Goal: Find specific page/section: Find specific page/section

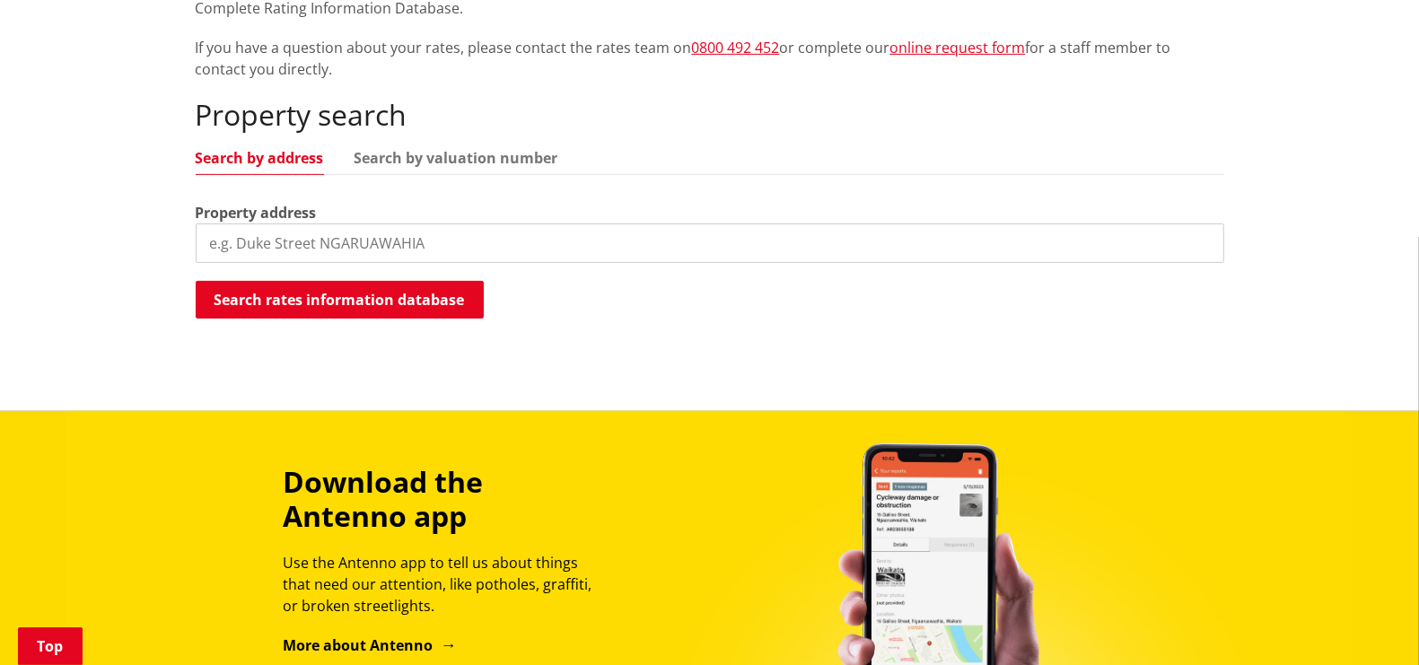
scroll to position [448, 0]
click at [417, 244] on input "search" at bounding box center [710, 242] width 1028 height 39
type input "242 mercer"
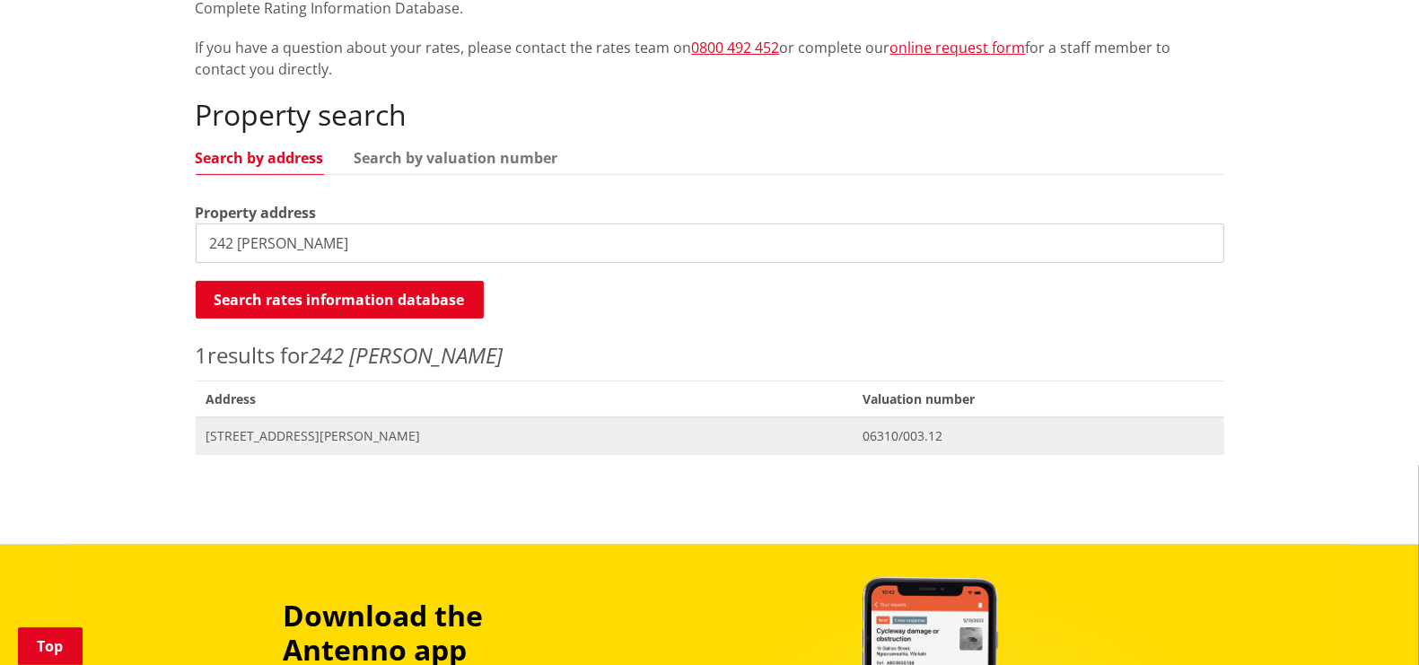
click at [335, 427] on span "242 Mercer Ferry Road TUAKAU" at bounding box center [523, 436] width 635 height 18
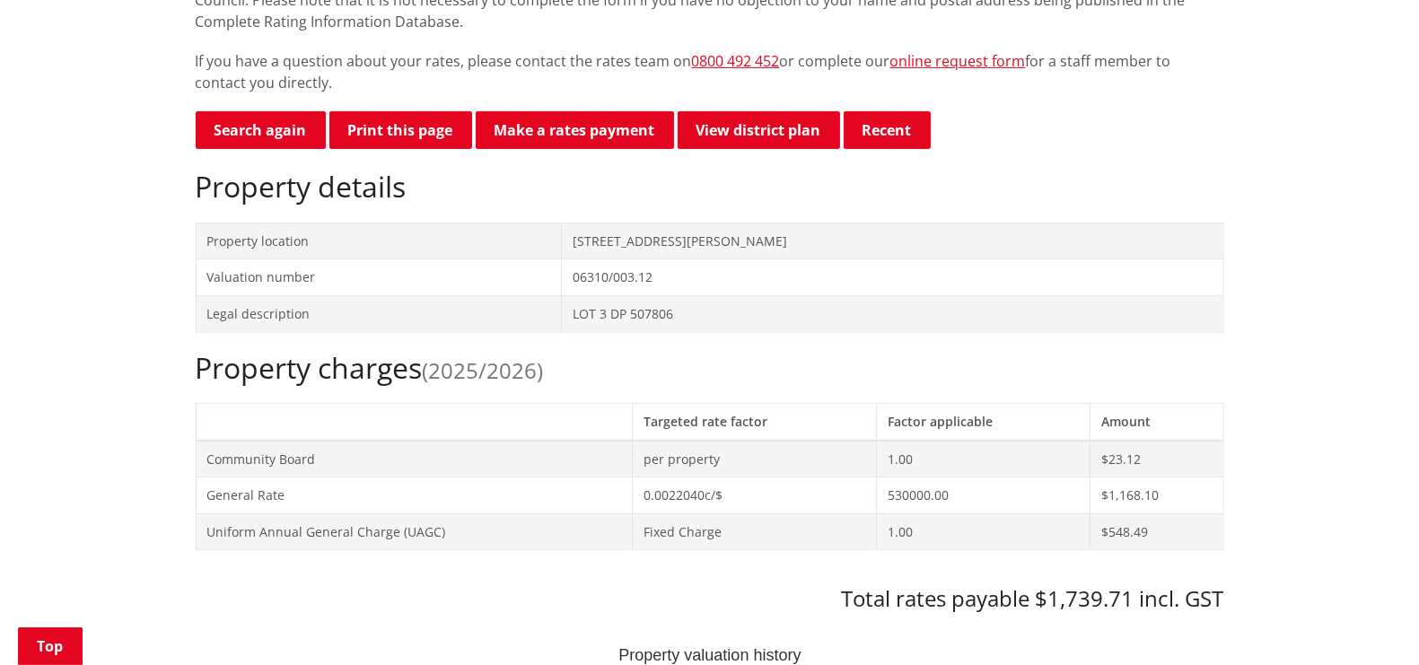
scroll to position [448, 0]
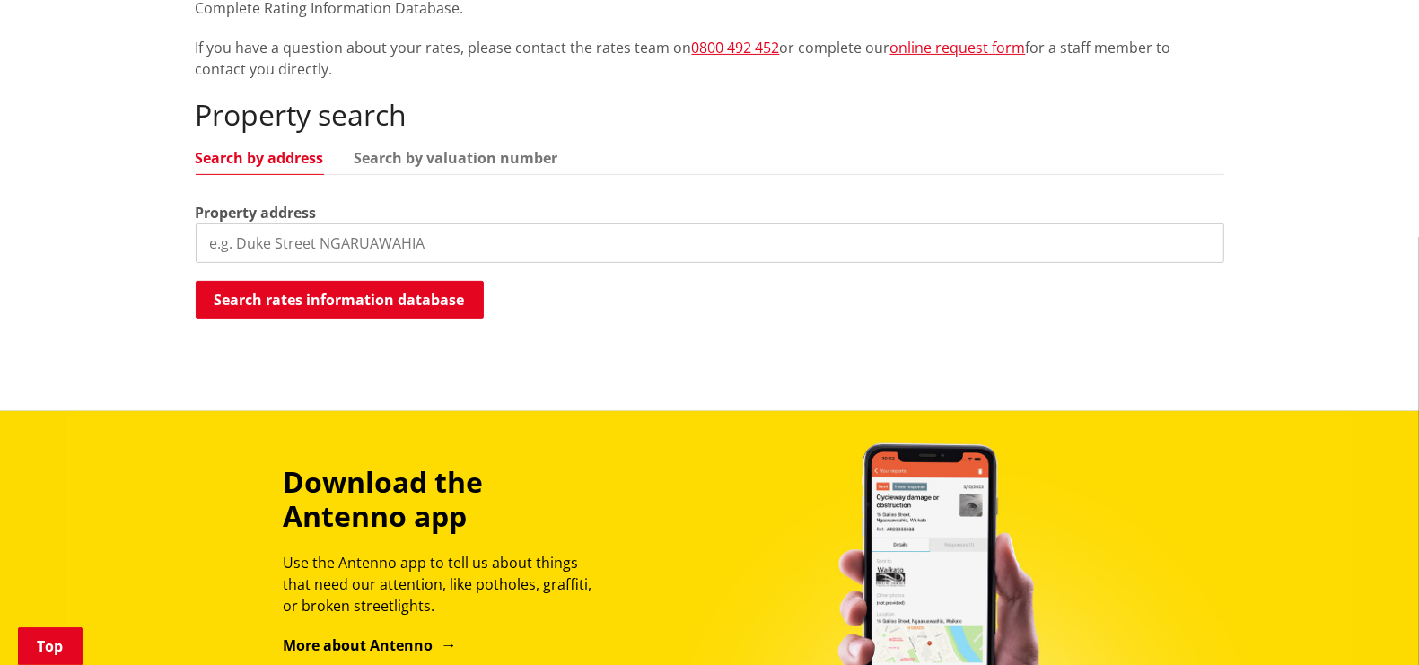
scroll to position [448, 0]
click at [381, 241] on input "search" at bounding box center [710, 242] width 1028 height 39
type input "279c merce"
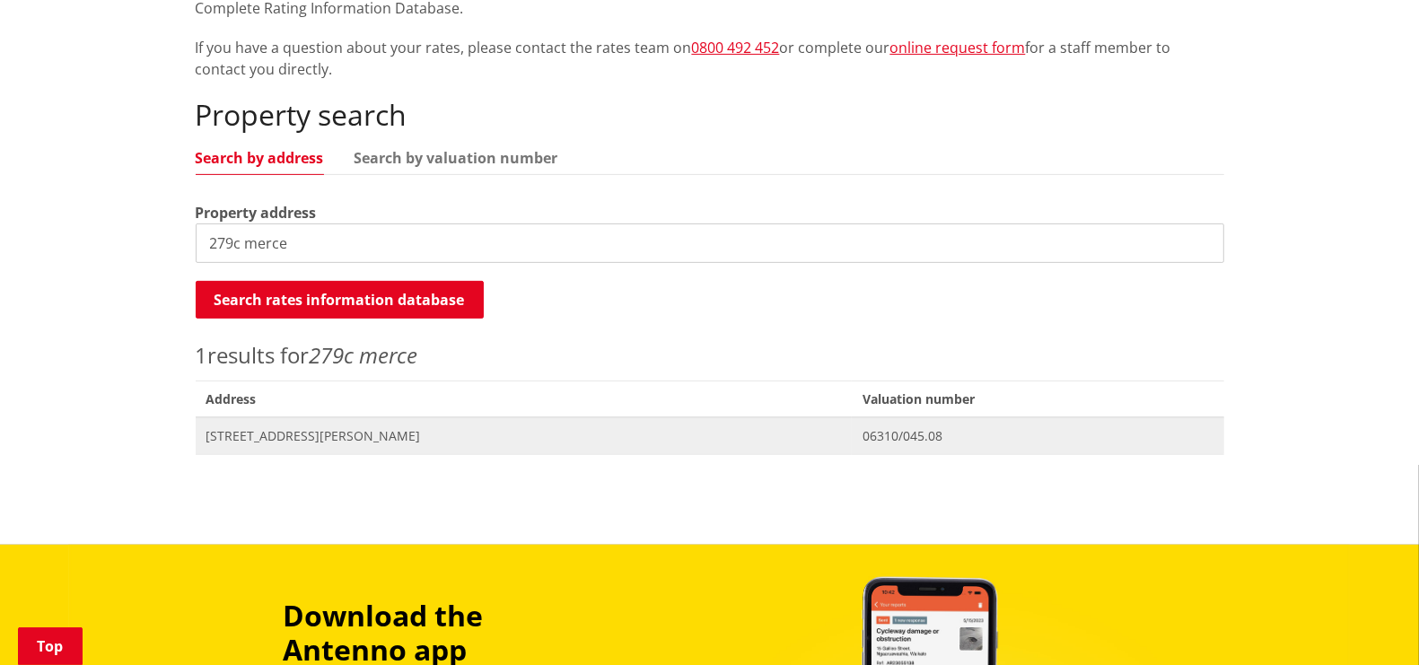
click at [319, 437] on span "279C Mercer Ferry Road TUAKAU" at bounding box center [523, 436] width 635 height 18
click at [298, 429] on span "279C Mercer Ferry Road TUAKAU" at bounding box center [523, 436] width 635 height 18
click at [920, 430] on span "06310/045.08" at bounding box center [1037, 436] width 350 height 18
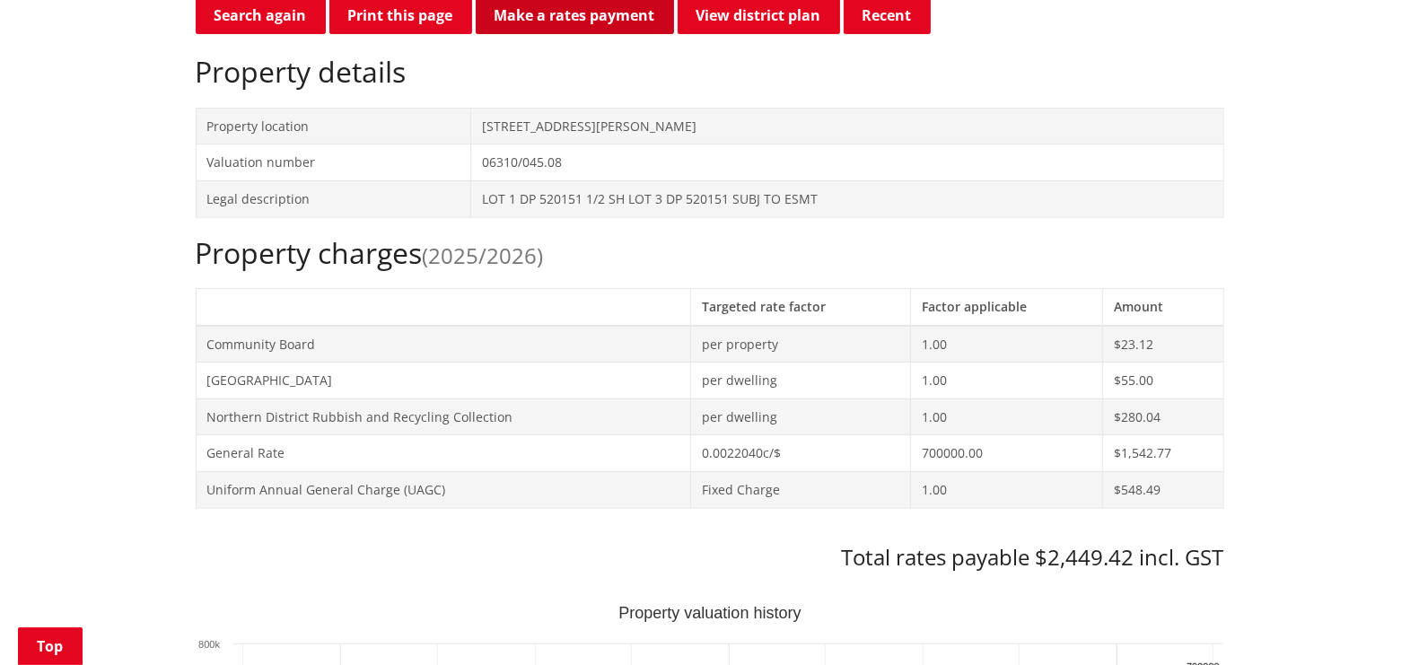
scroll to position [561, 0]
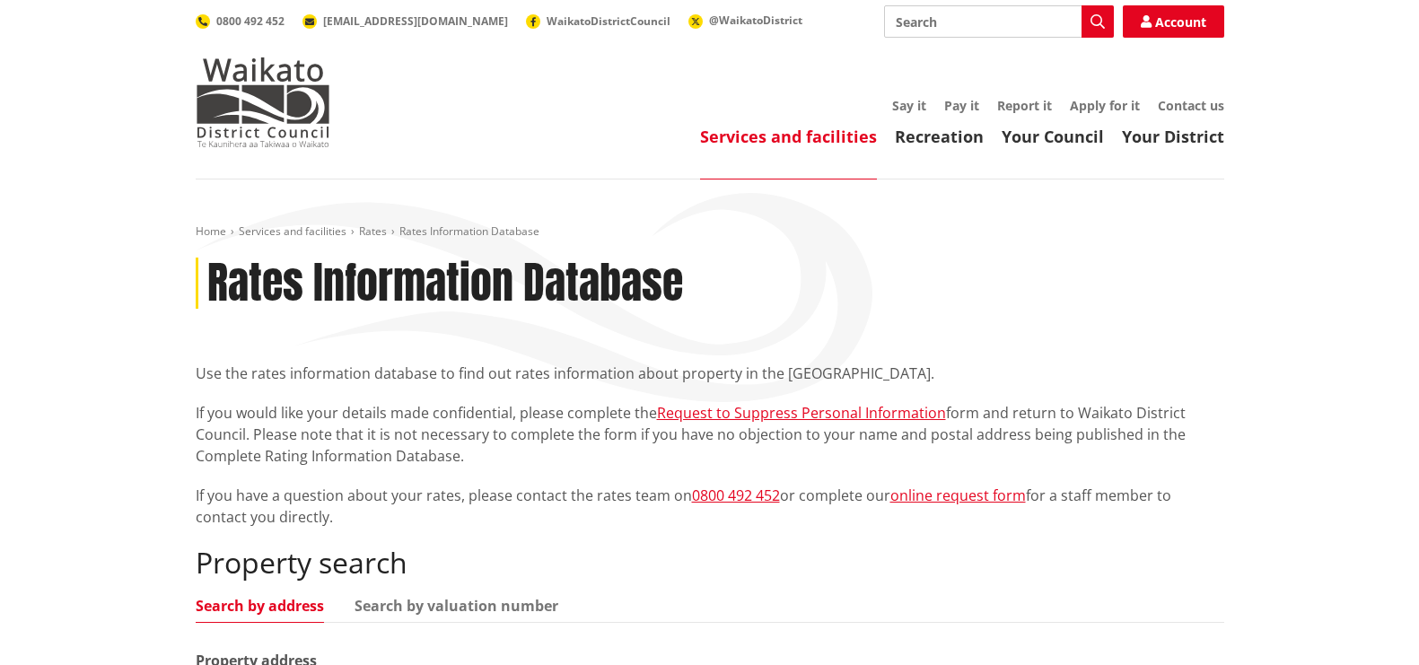
scroll to position [672, 0]
